Goal: Navigation & Orientation: Find specific page/section

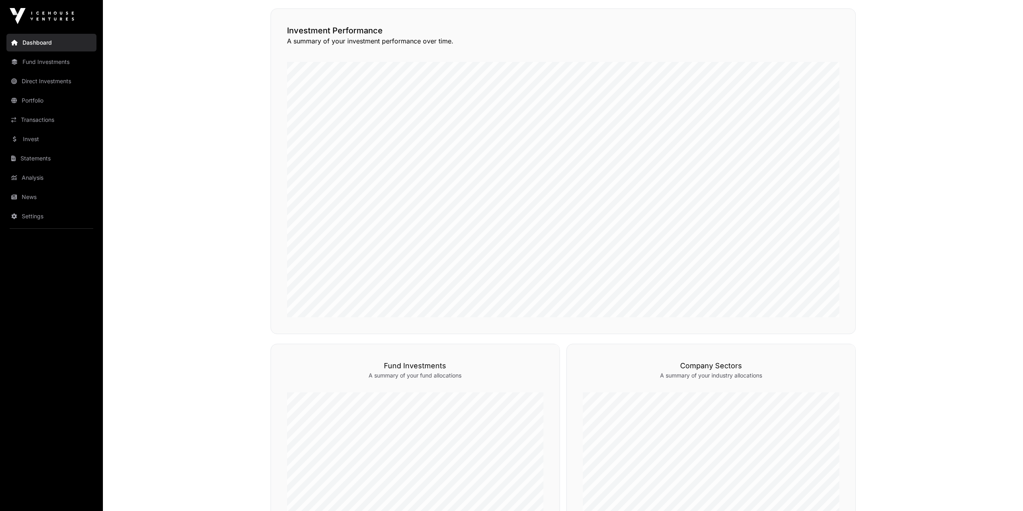
scroll to position [70, 0]
click at [7, 140] on link "Invest" at bounding box center [51, 139] width 90 height 18
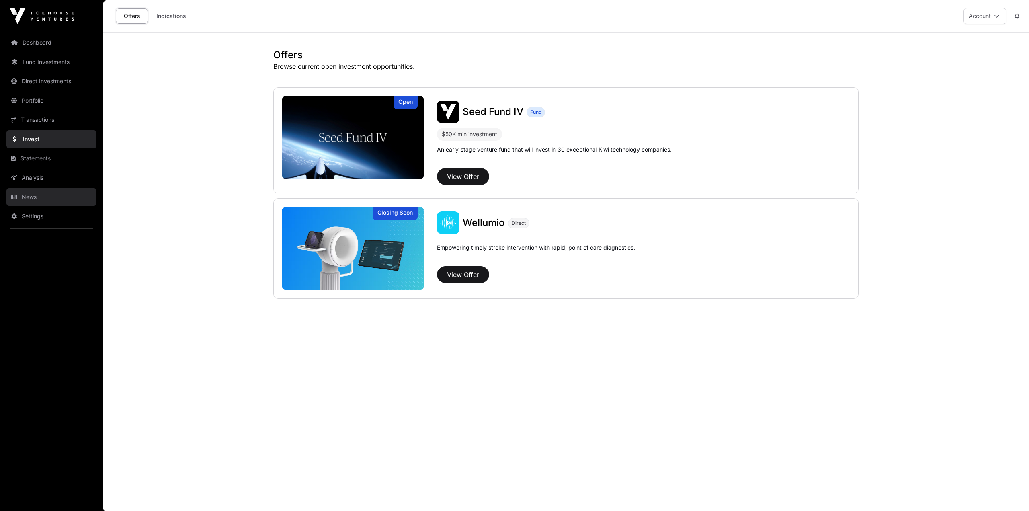
click at [42, 195] on link "News" at bounding box center [51, 197] width 90 height 18
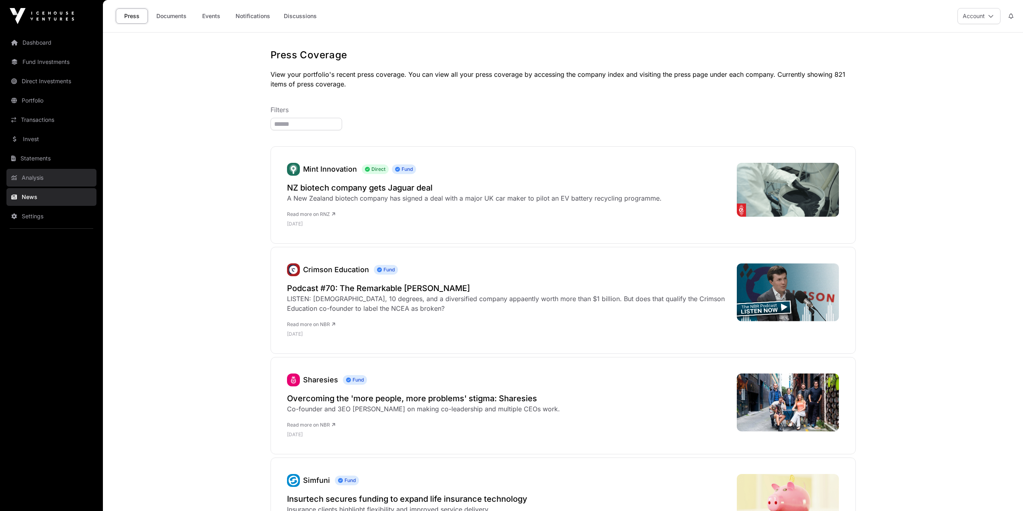
click at [29, 178] on link "Analysis" at bounding box center [51, 178] width 90 height 18
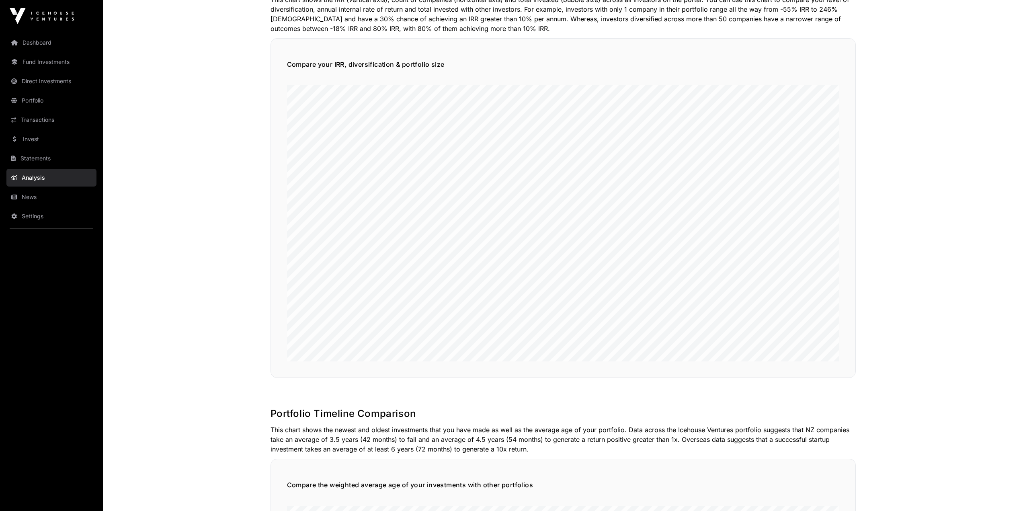
scroll to position [482, 0]
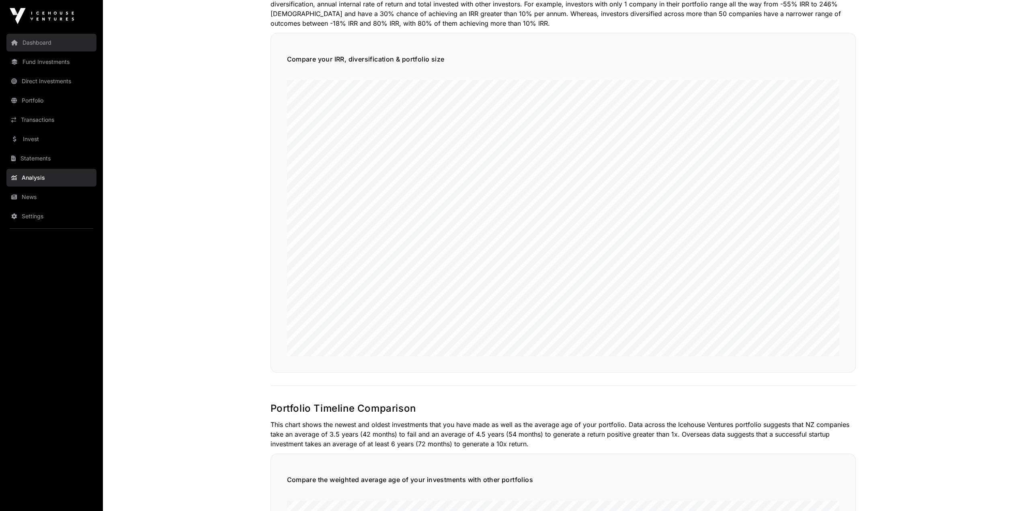
click at [47, 38] on link "Dashboard" at bounding box center [51, 43] width 90 height 18
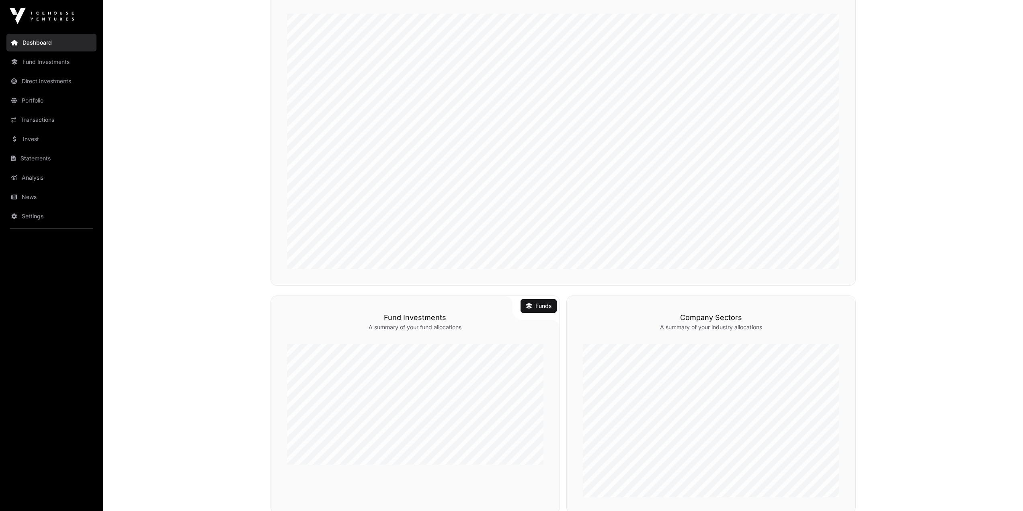
scroll to position [201, 0]
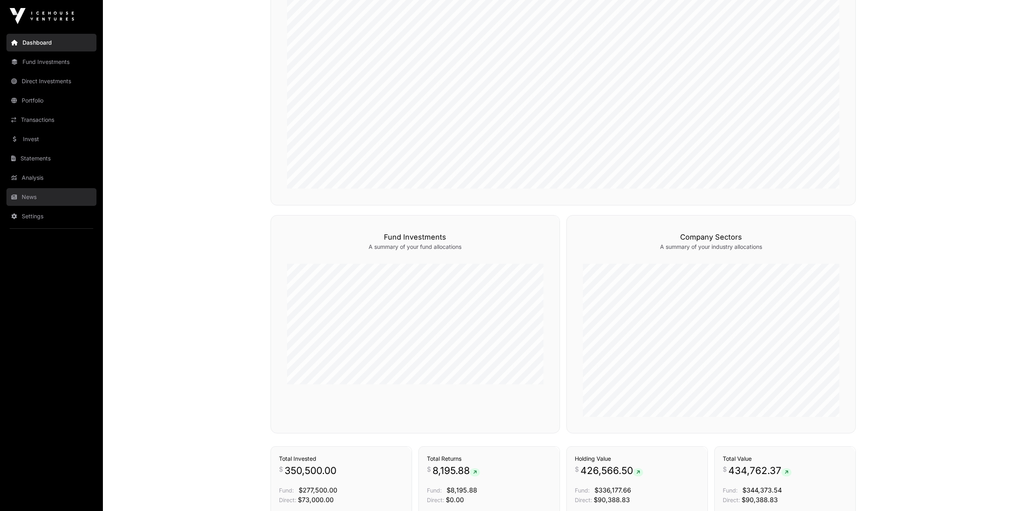
click at [24, 188] on link "News" at bounding box center [51, 197] width 90 height 18
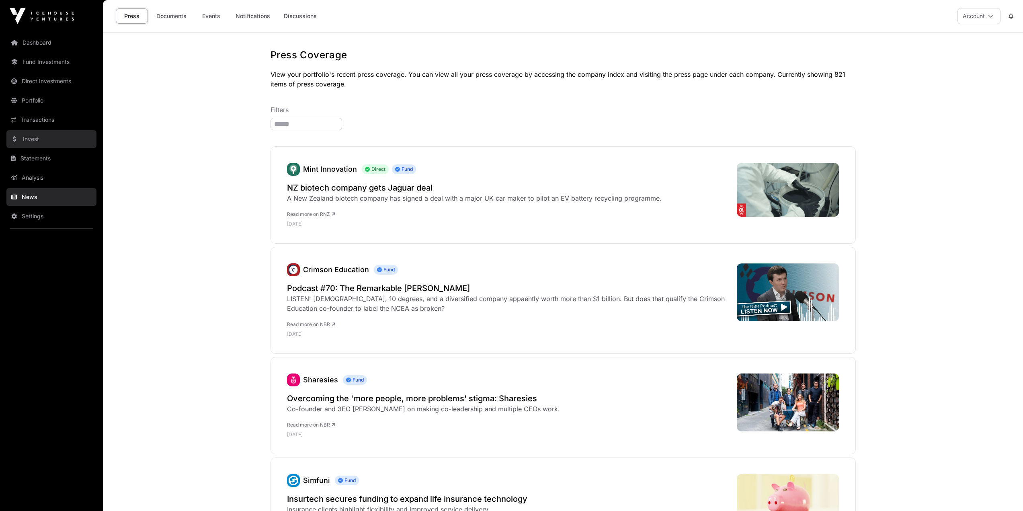
click at [35, 137] on link "Invest" at bounding box center [51, 139] width 90 height 18
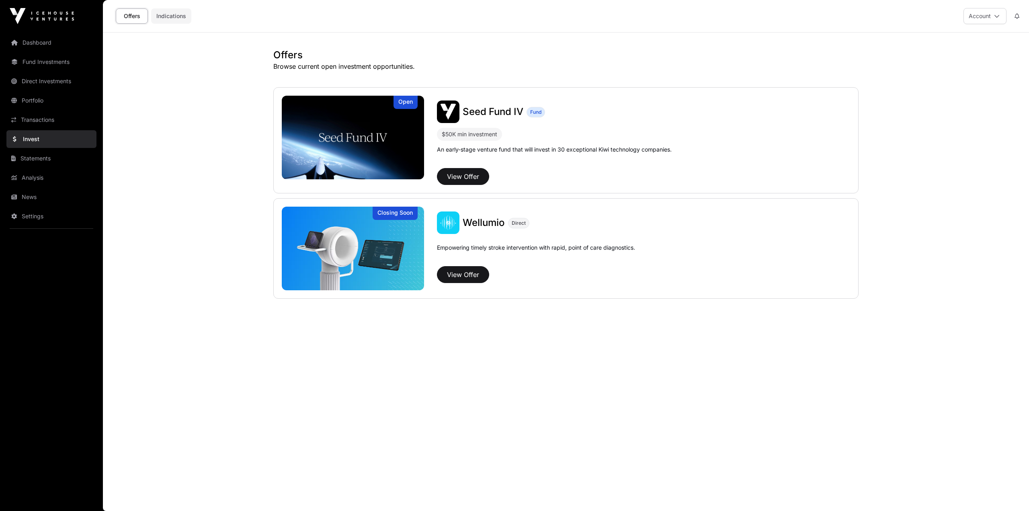
click at [170, 16] on link "Indications" at bounding box center [171, 15] width 40 height 15
click at [16, 196] on icon at bounding box center [14, 197] width 6 height 6
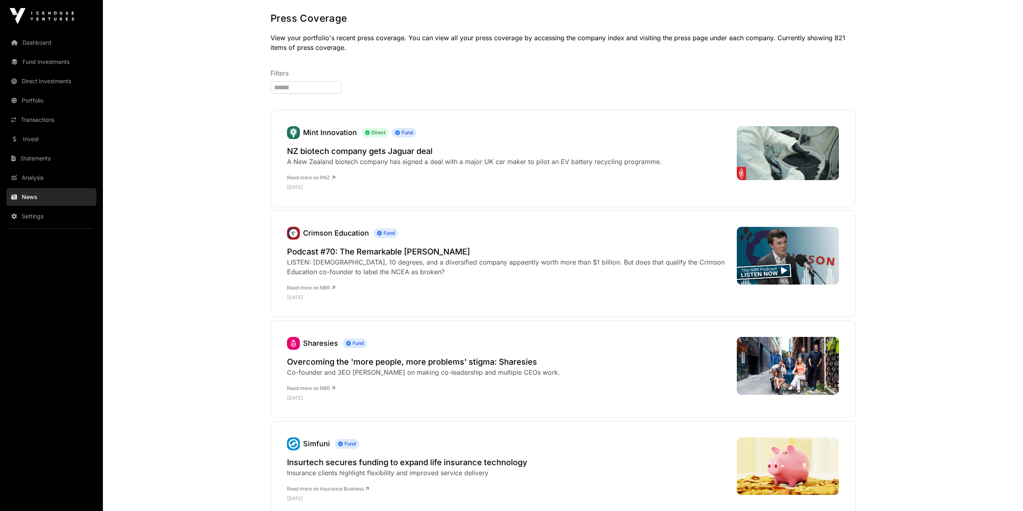
scroll to position [201, 0]
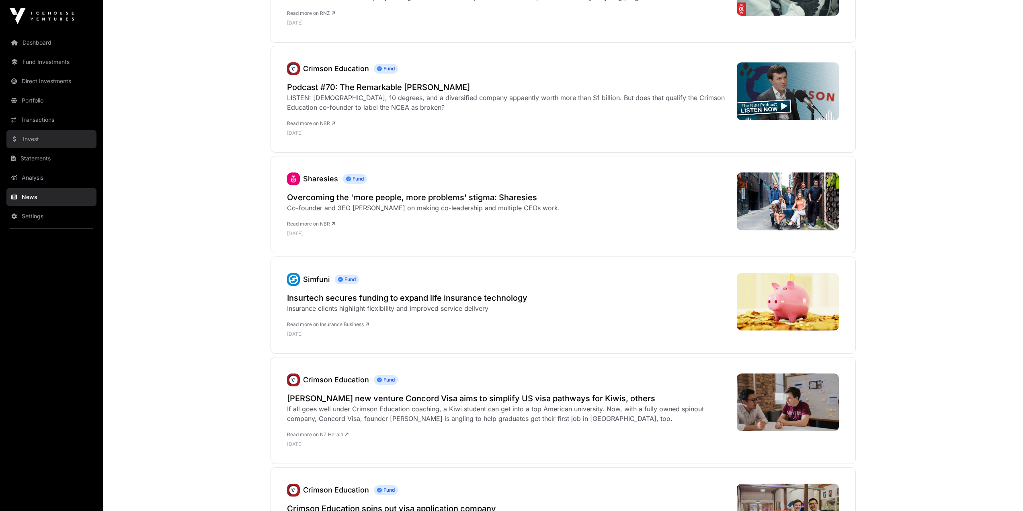
click at [41, 145] on link "Invest" at bounding box center [51, 139] width 90 height 18
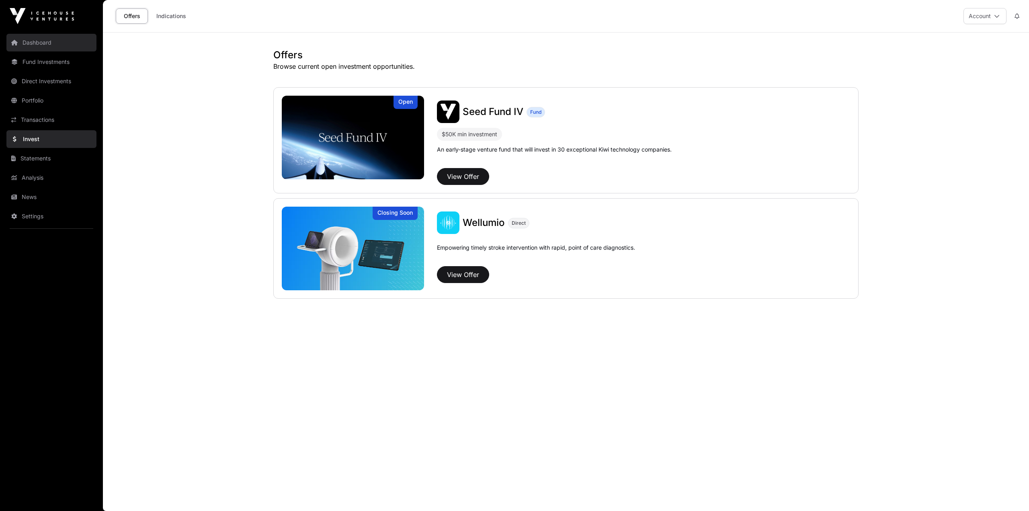
click at [44, 47] on link "Dashboard" at bounding box center [51, 43] width 90 height 18
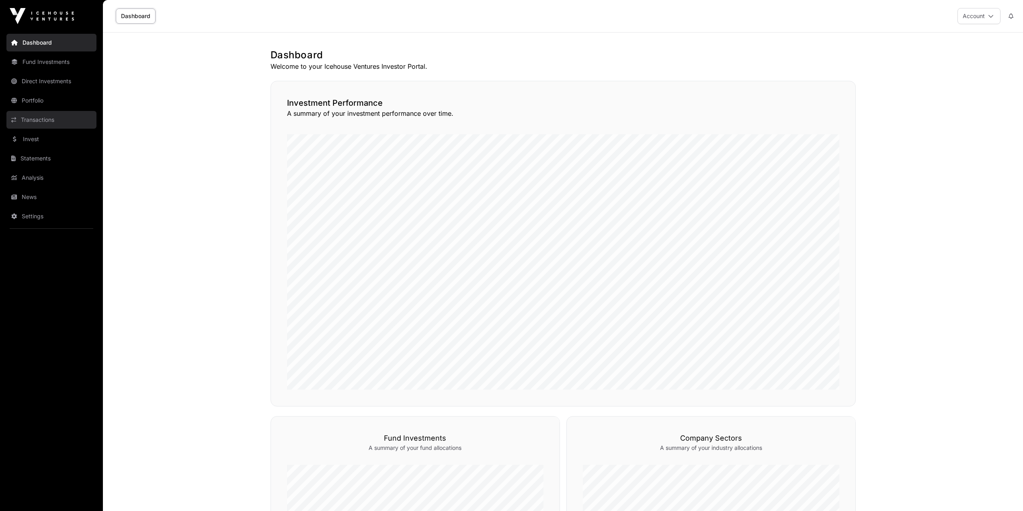
click at [41, 122] on link "Transactions" at bounding box center [51, 120] width 90 height 18
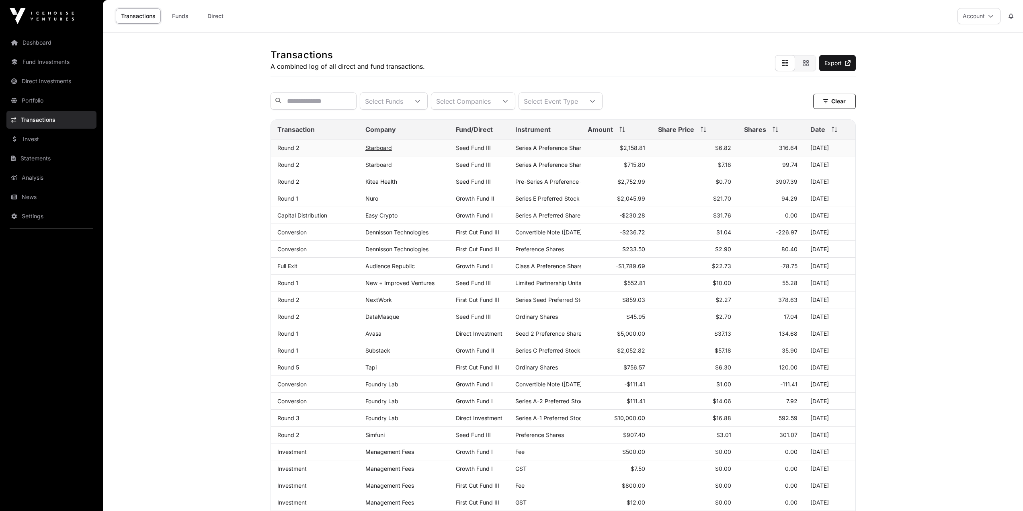
click at [376, 151] on link "Starboard" at bounding box center [378, 147] width 27 height 7
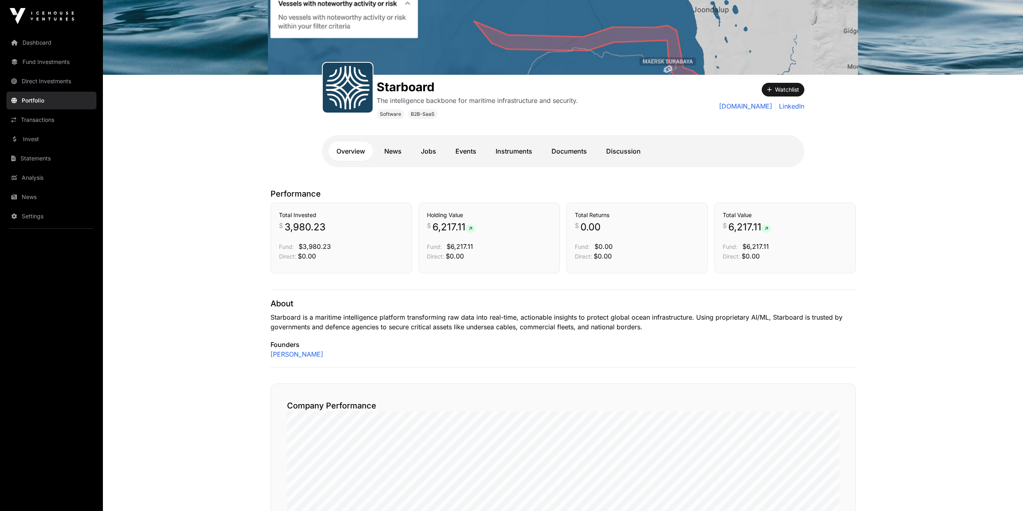
scroll to position [40, 0]
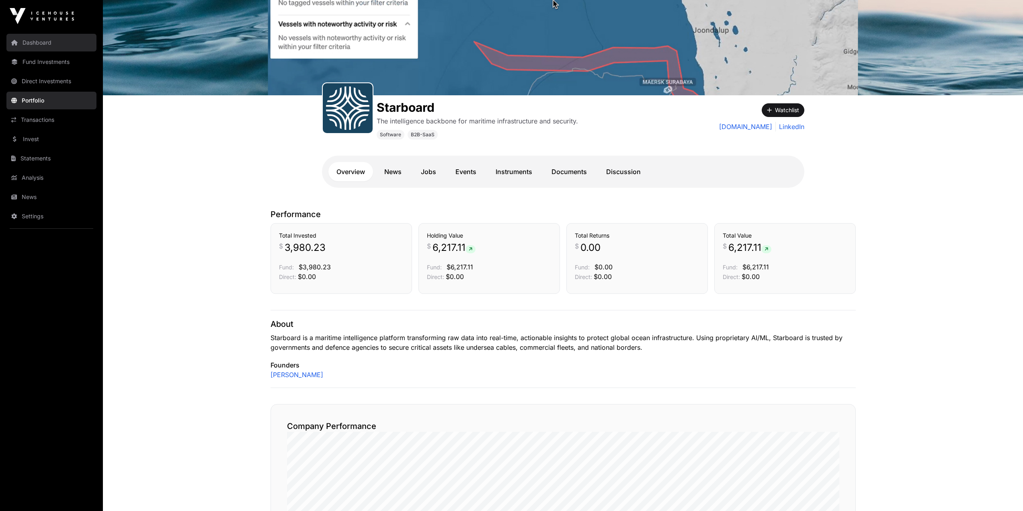
click at [59, 37] on link "Dashboard" at bounding box center [51, 43] width 90 height 18
